Goal: Communication & Community: Answer question/provide support

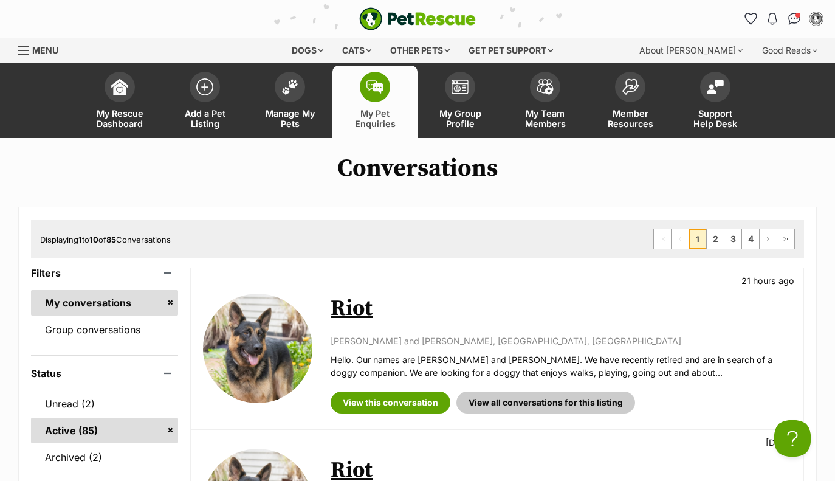
click at [370, 92] on img at bounding box center [374, 86] width 17 height 13
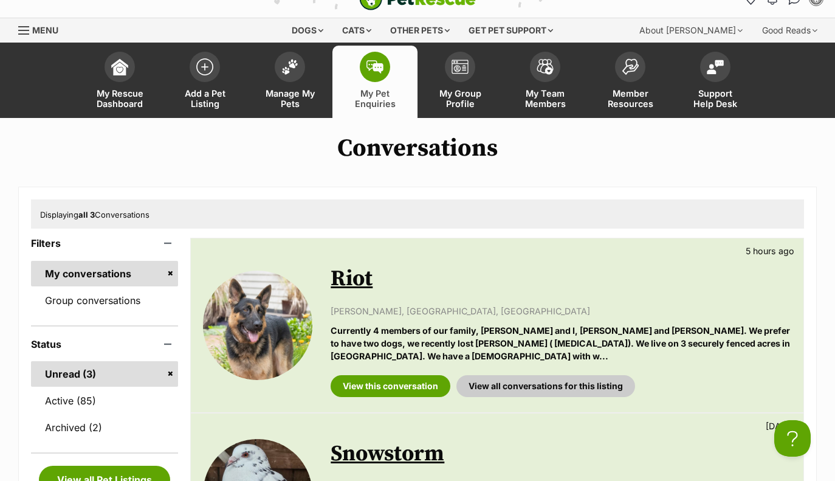
scroll to position [16, 0]
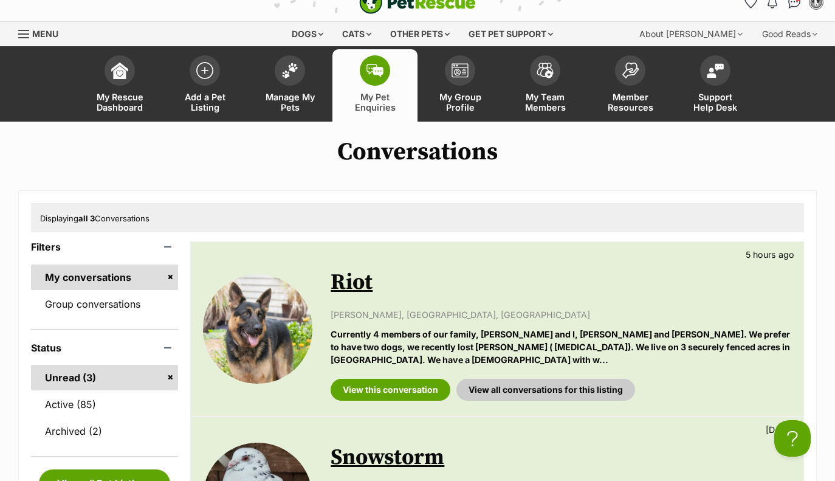
click at [352, 289] on link "Riot" at bounding box center [352, 282] width 42 height 27
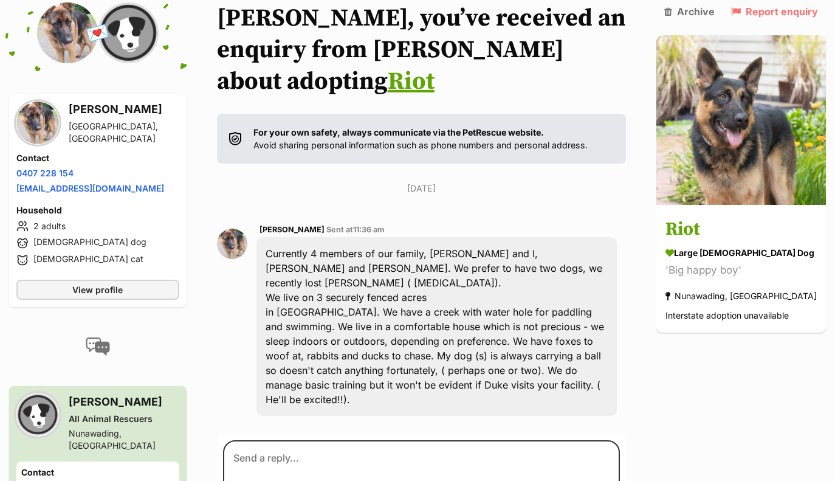
scroll to position [182, 0]
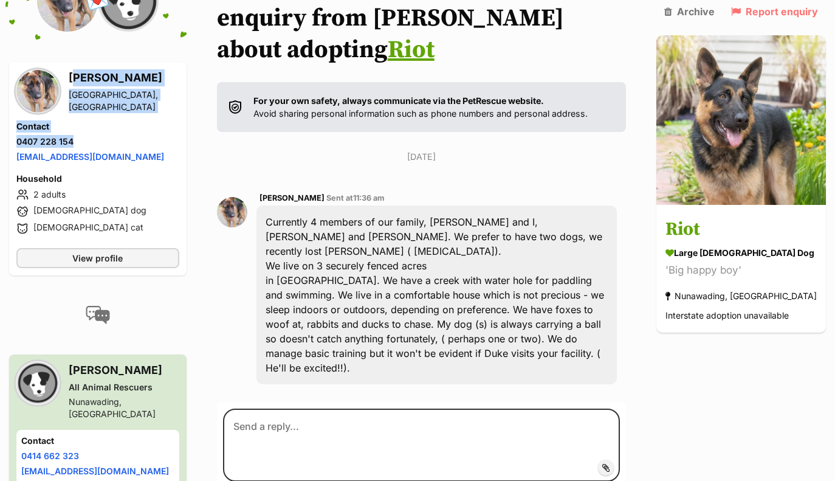
drag, startPoint x: 69, startPoint y: 83, endPoint x: 76, endPoint y: 141, distance: 58.2
click at [76, 141] on div "[PERSON_NAME] [GEOGRAPHIC_DATA], [GEOGRAPHIC_DATA] Contact Phone number Phone n…" at bounding box center [97, 153] width 163 height 169
copy div "[PERSON_NAME][GEOGRAPHIC_DATA] Contact Phone number Phone number [PHONE_NUMBER]"
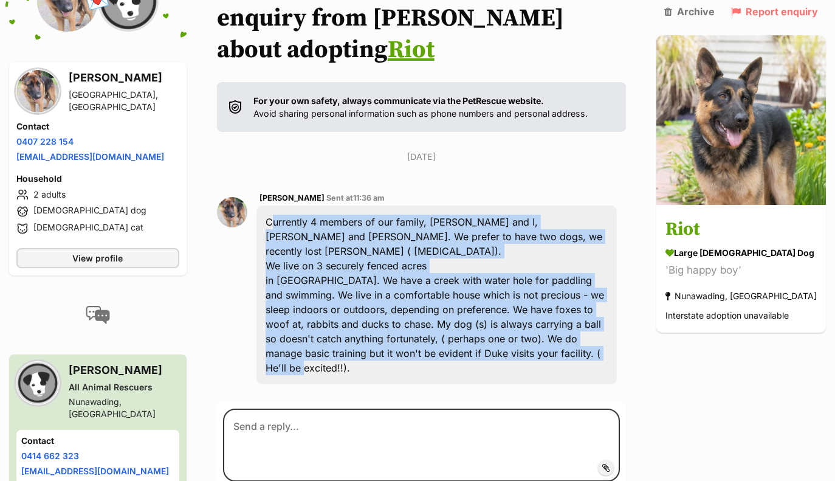
drag, startPoint x: 547, startPoint y: 310, endPoint x: 258, endPoint y: 191, distance: 312.8
click at [258, 191] on div "[PERSON_NAME] Sent at 11:36 am Currently 4 members of our family, [PERSON_NAME]…" at bounding box center [421, 288] width 409 height 212
copy div "Currently 4 members of our family, [PERSON_NAME] and I, [PERSON_NAME] and [PERS…"
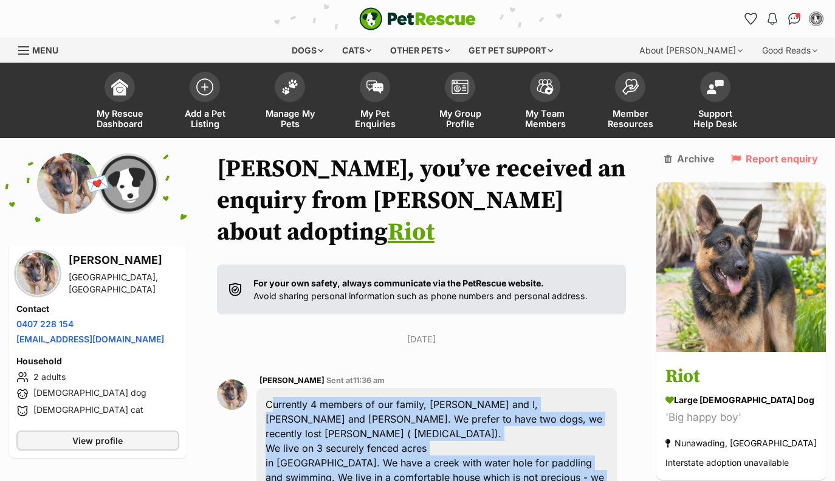
scroll to position [0, 0]
click at [30, 262] on img at bounding box center [37, 273] width 43 height 43
